Goal: Task Accomplishment & Management: Manage account settings

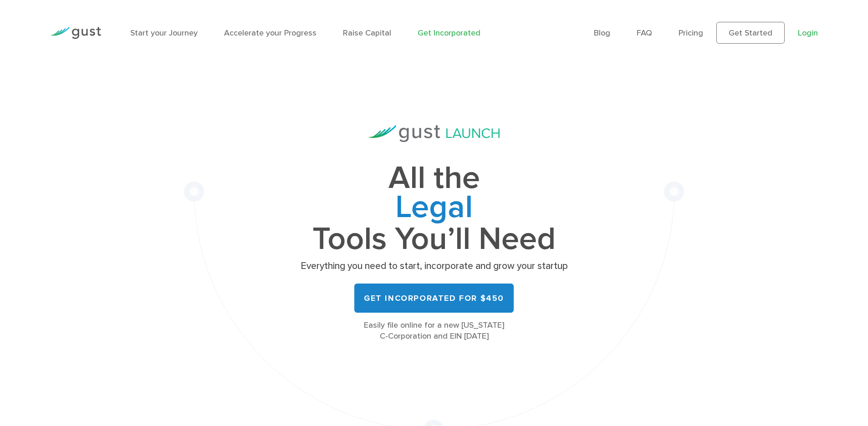
click at [807, 31] on link "Login" at bounding box center [808, 33] width 20 height 10
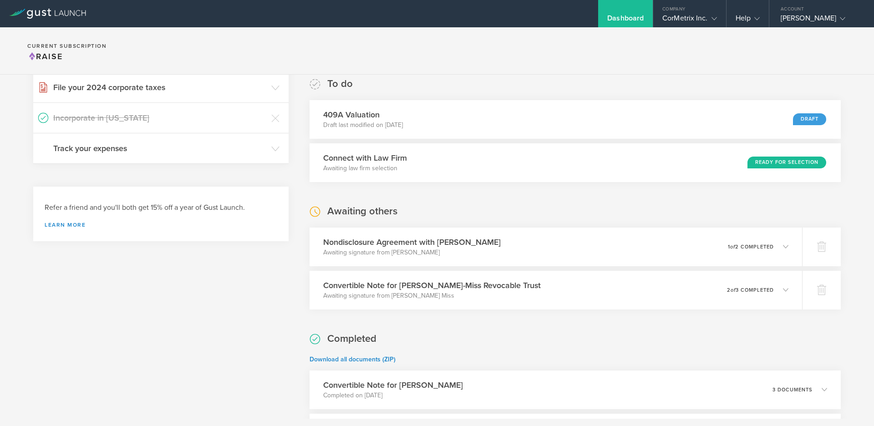
scroll to position [19, 0]
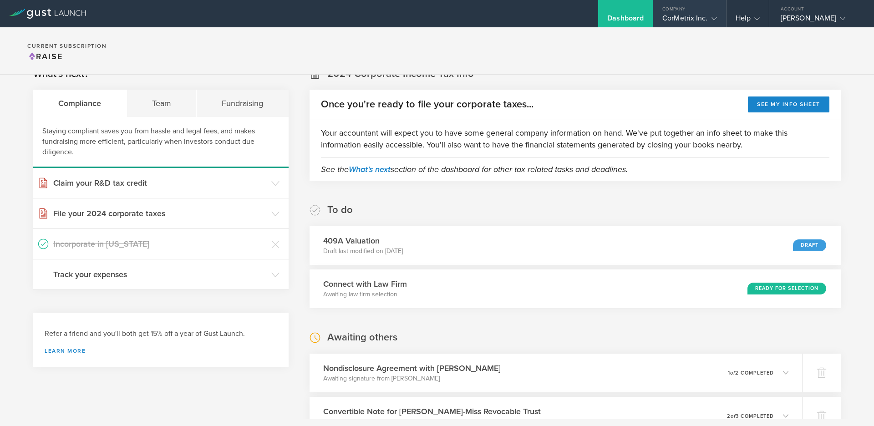
click at [686, 15] on div "CorMetrix Inc." at bounding box center [690, 21] width 54 height 14
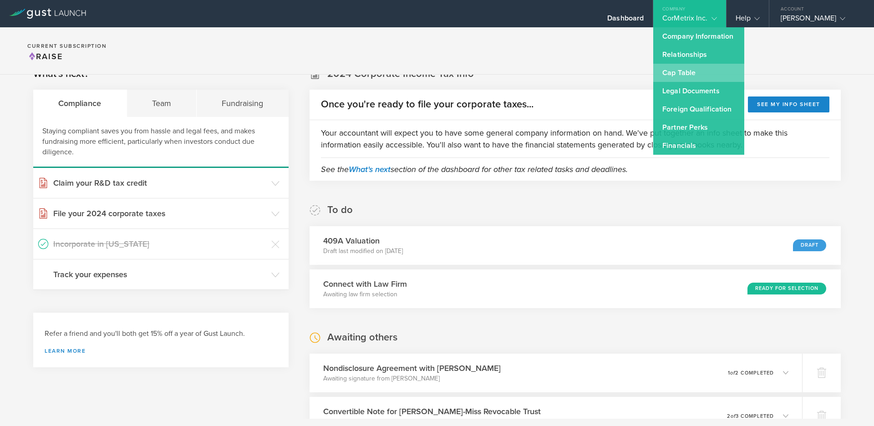
click at [672, 79] on link "Cap Table" at bounding box center [698, 73] width 91 height 18
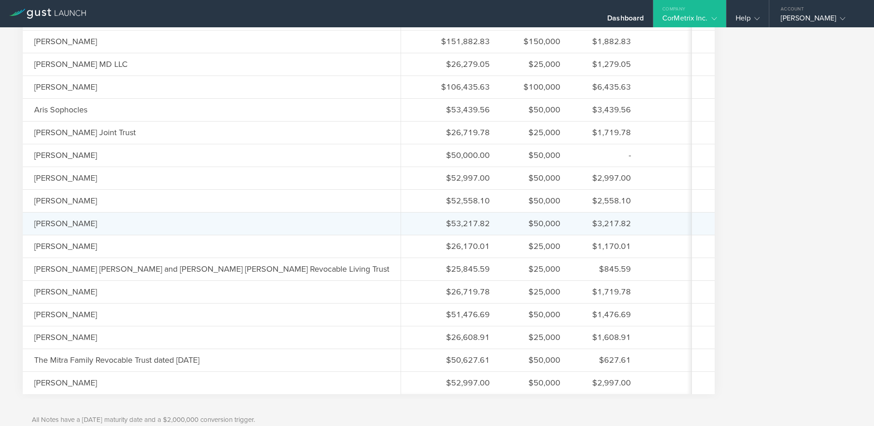
scroll to position [807, 0]
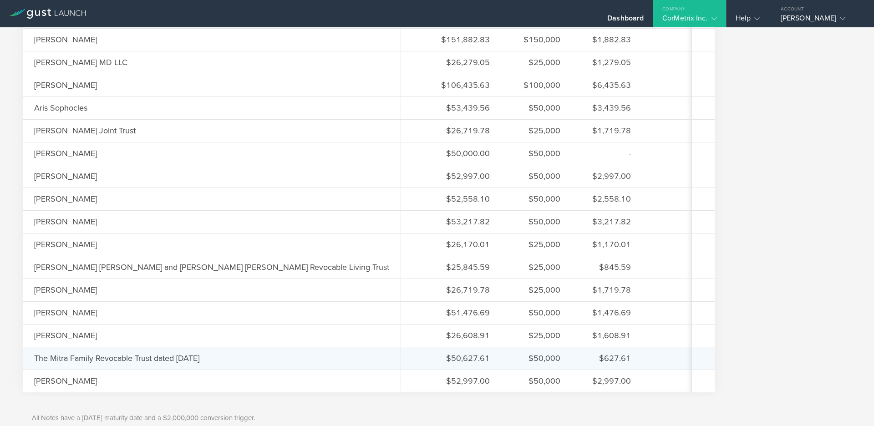
drag, startPoint x: 235, startPoint y: 358, endPoint x: 32, endPoint y: 360, distance: 202.7
click at [32, 360] on div "The Mitra Family Revocable Trust dated August 30, 1999" at bounding box center [212, 358] width 378 height 23
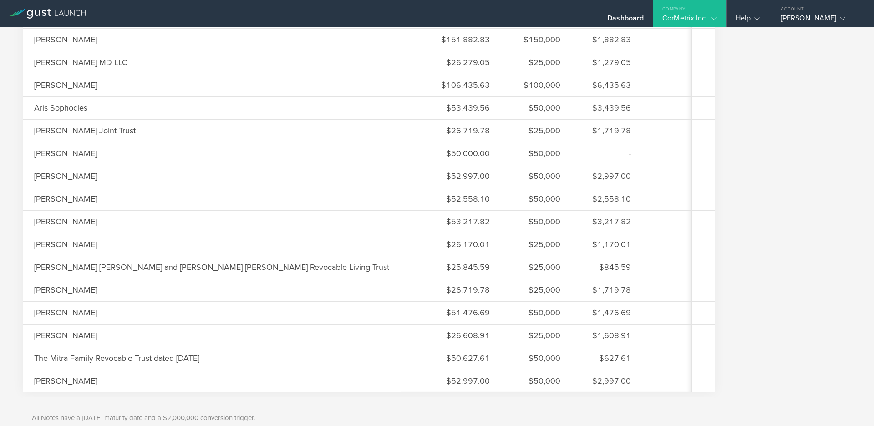
copy div "The Mitra Family Revocable Trust dated August 30, 1999"
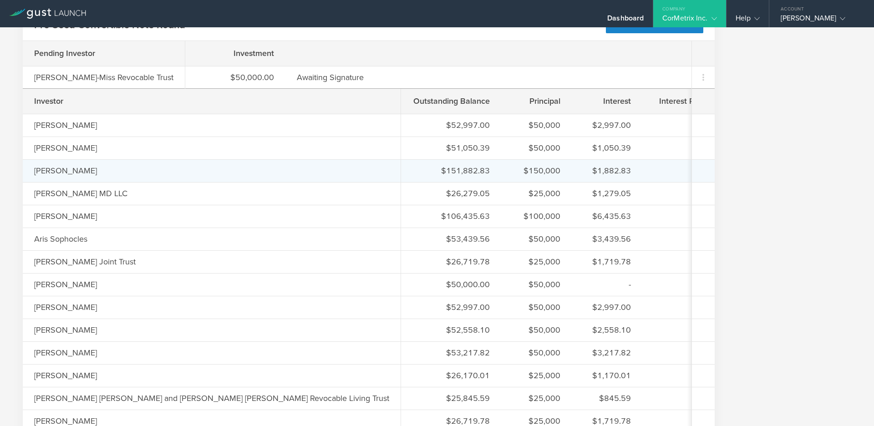
scroll to position [674, 0]
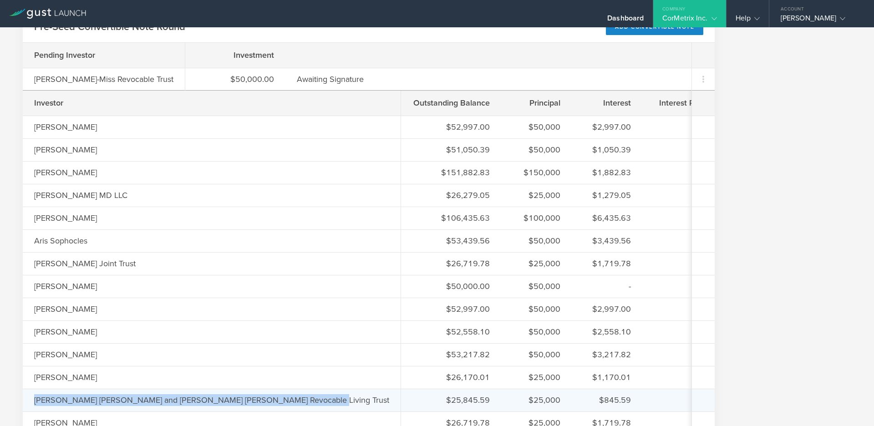
drag, startPoint x: 292, startPoint y: 401, endPoint x: 29, endPoint y: 403, distance: 262.8
click at [29, 403] on div "Perry Andrew Sloop and Kimberly K. Iboshi Sloop Revocable Living Trust" at bounding box center [212, 400] width 378 height 23
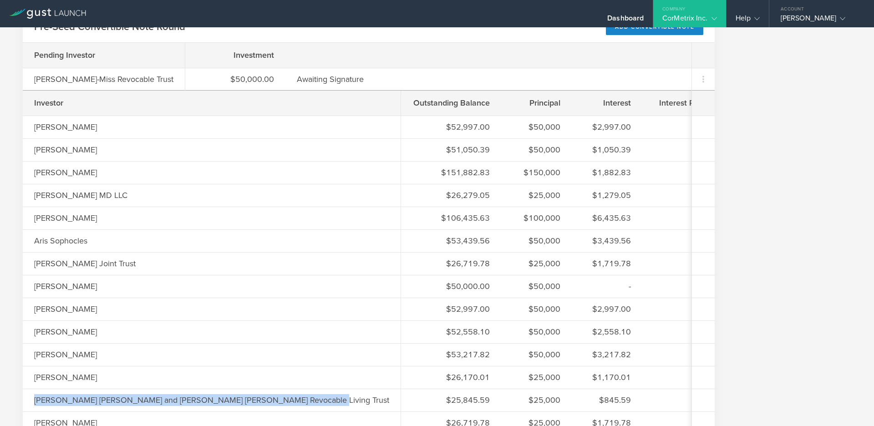
copy div "Perry Andrew Sloop and Kimberly K. Iboshi Sloop Revocable Living Trust"
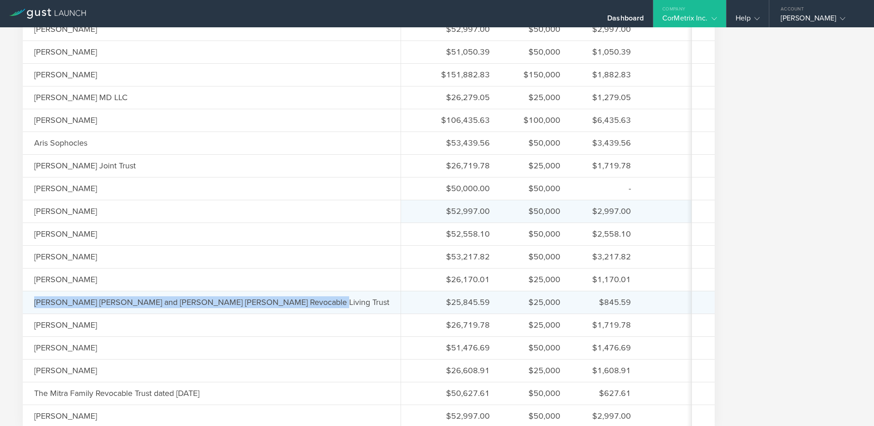
scroll to position [686, 0]
